Goal: Book appointment/travel/reservation

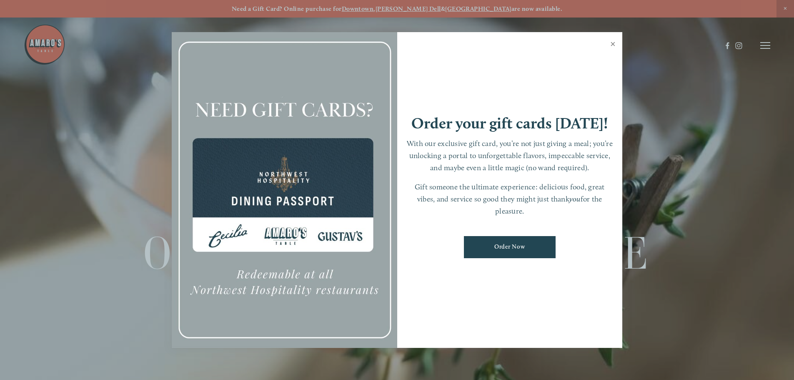
click at [611, 44] on link "Close" at bounding box center [613, 44] width 16 height 23
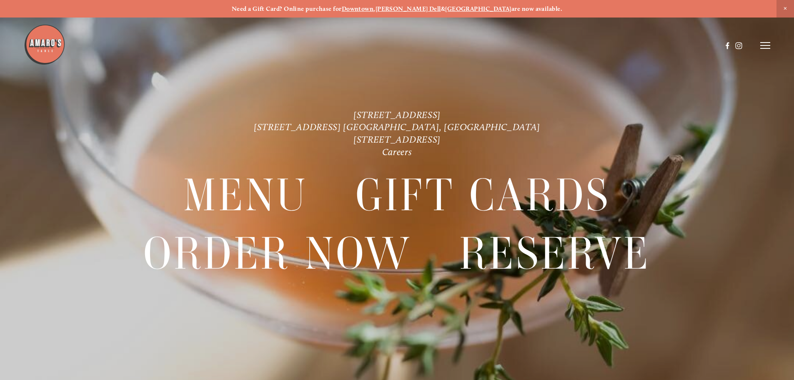
click at [764, 45] on line at bounding box center [766, 45] width 10 height 0
click at [698, 45] on span "Reserve" at bounding box center [705, 45] width 22 height 8
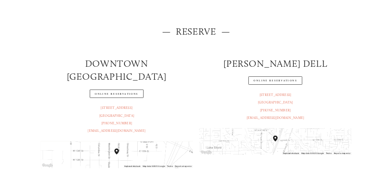
scroll to position [167, 0]
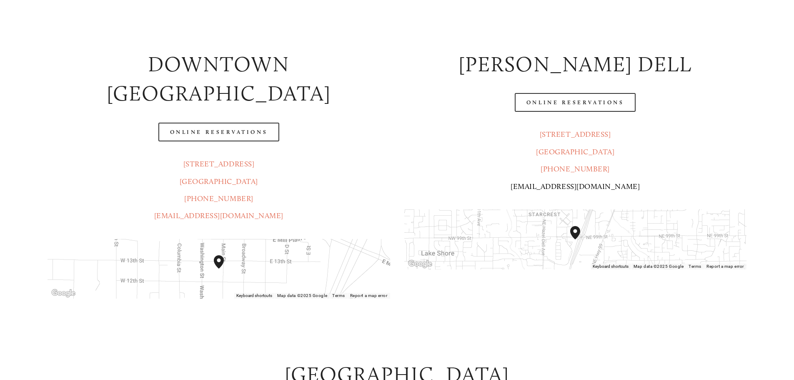
click at [557, 188] on link "[EMAIL_ADDRESS][DOMAIN_NAME]" at bounding box center [575, 186] width 129 height 9
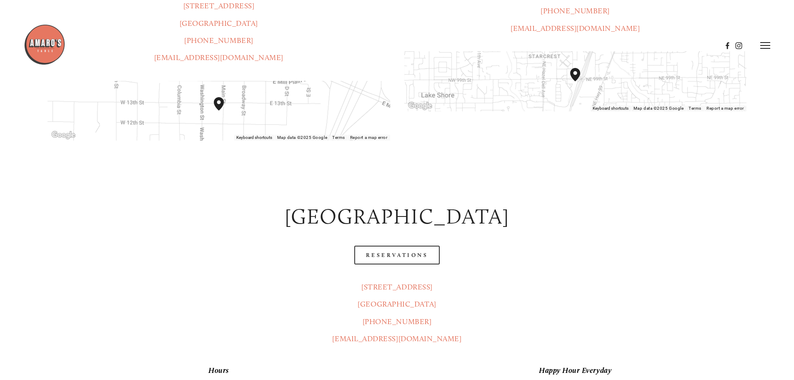
scroll to position [250, 0]
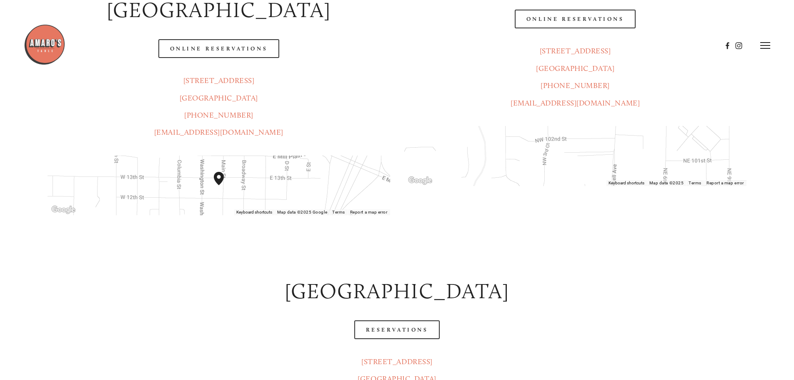
click at [631, 283] on div "[GEOGRAPHIC_DATA]" at bounding box center [396, 291] width 713 height 44
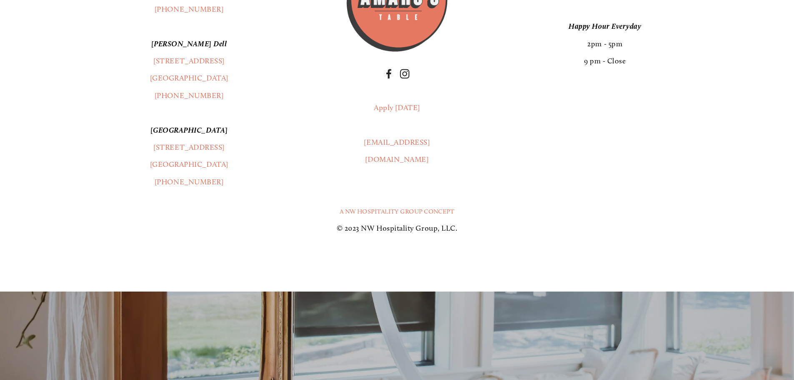
scroll to position [1293, 0]
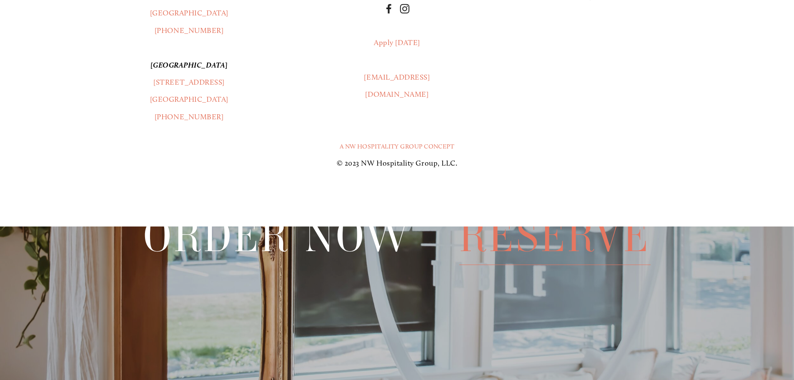
click at [594, 126] on div "A NW Hospitality Group Concept © 2023 NW Hospitality Group, LLC." at bounding box center [396, 152] width 713 height 53
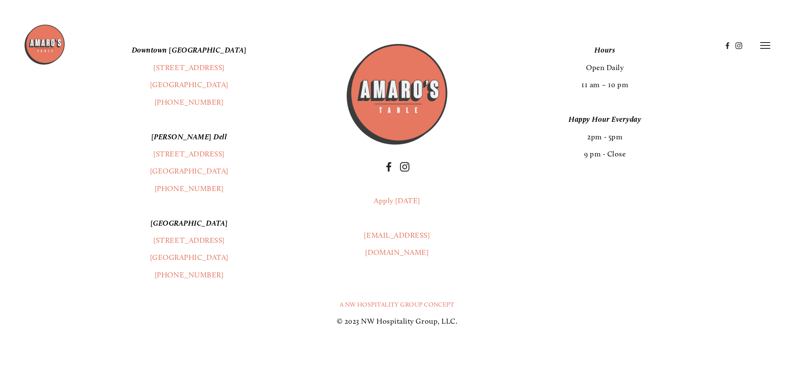
scroll to position [1126, 0]
